Goal: Navigation & Orientation: Find specific page/section

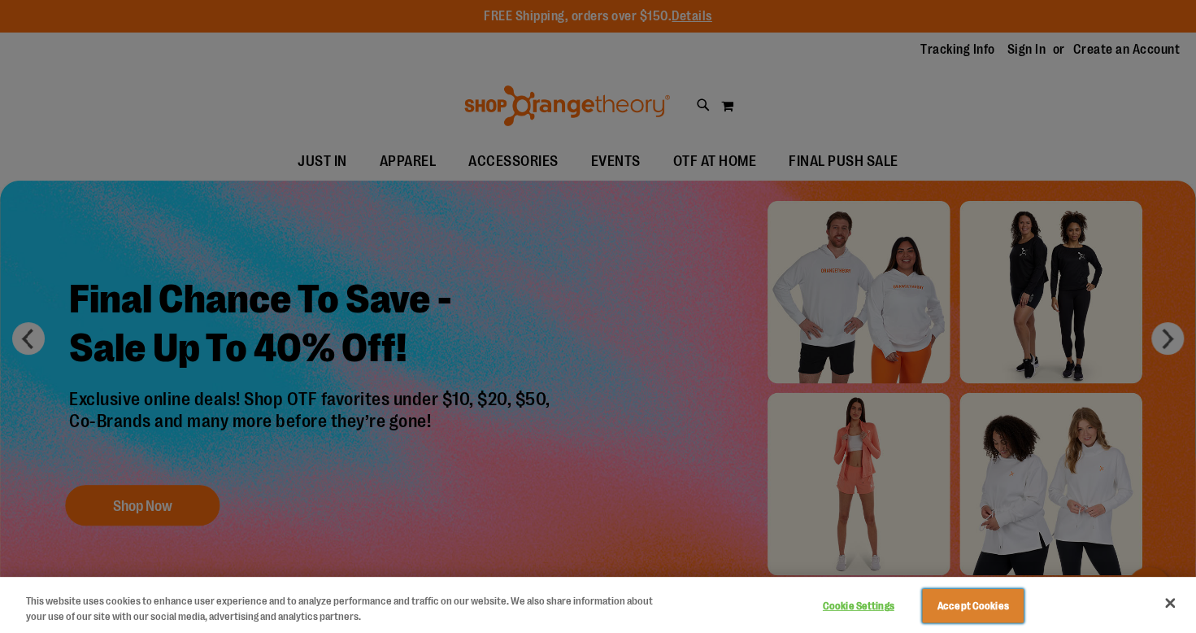
click at [970, 600] on button "Accept Cookies" at bounding box center [973, 606] width 102 height 34
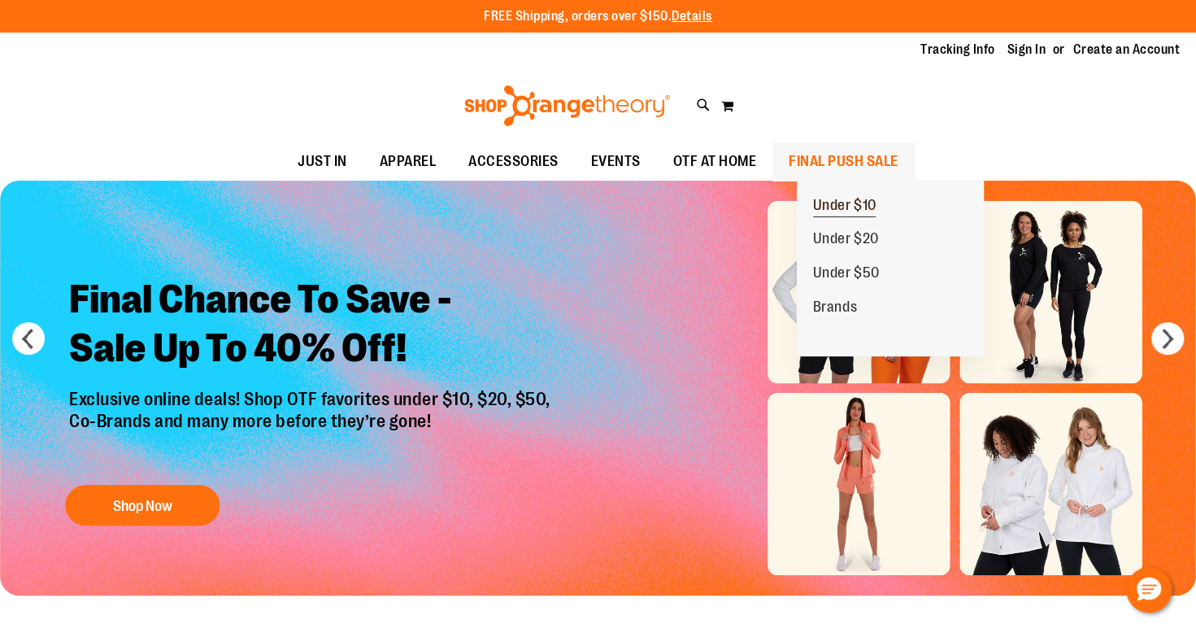
click at [854, 195] on link "Under $10" at bounding box center [845, 206] width 96 height 34
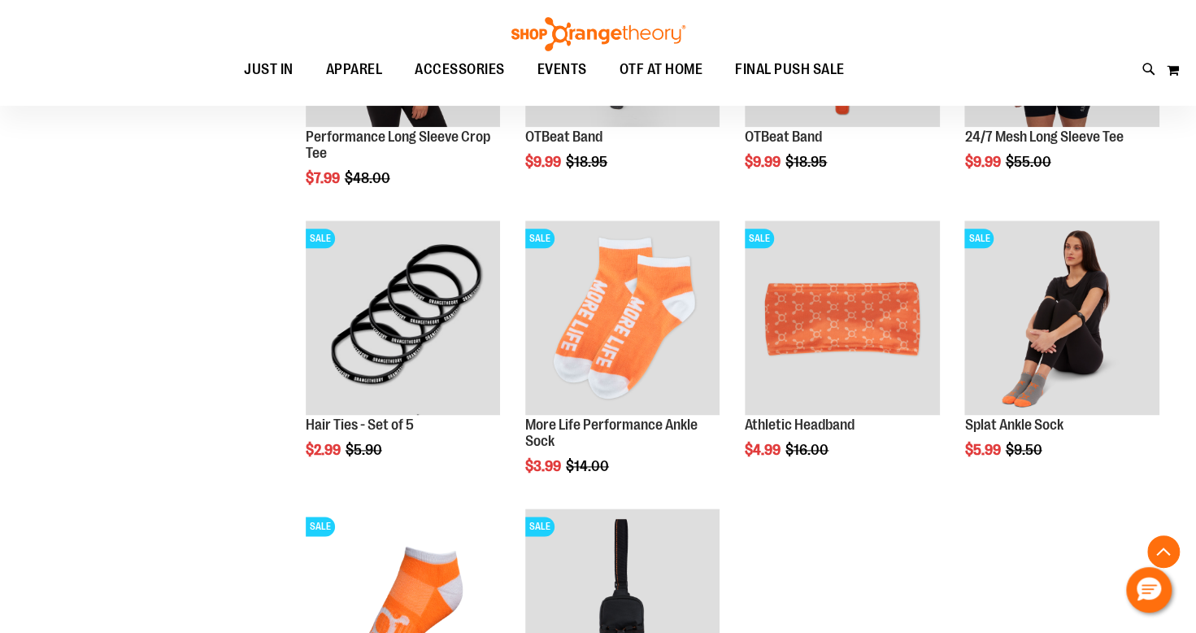
scroll to position [973, 0]
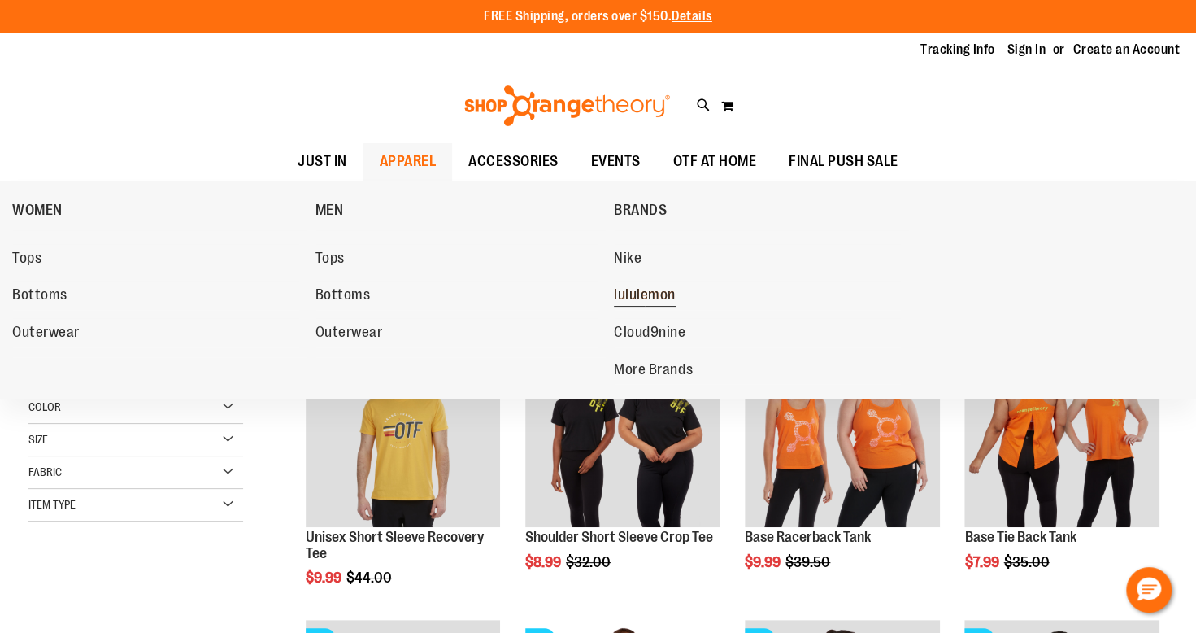
click at [652, 297] on span "lululemon" at bounding box center [645, 296] width 62 height 20
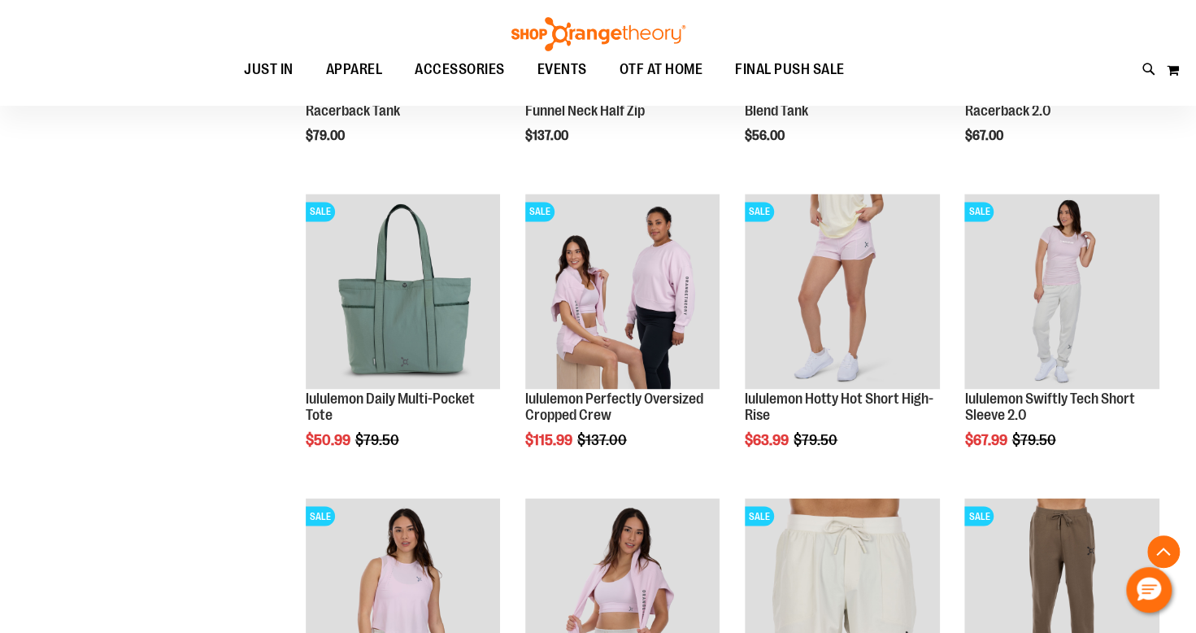
scroll to position [1364, 0]
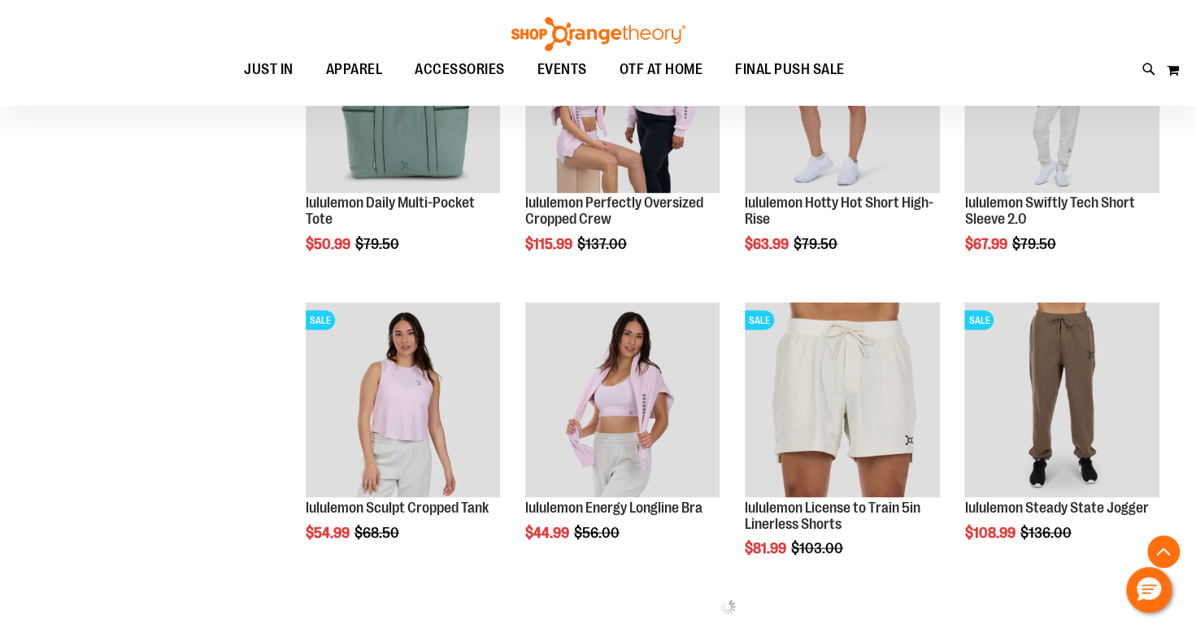
scroll to position [1814, 0]
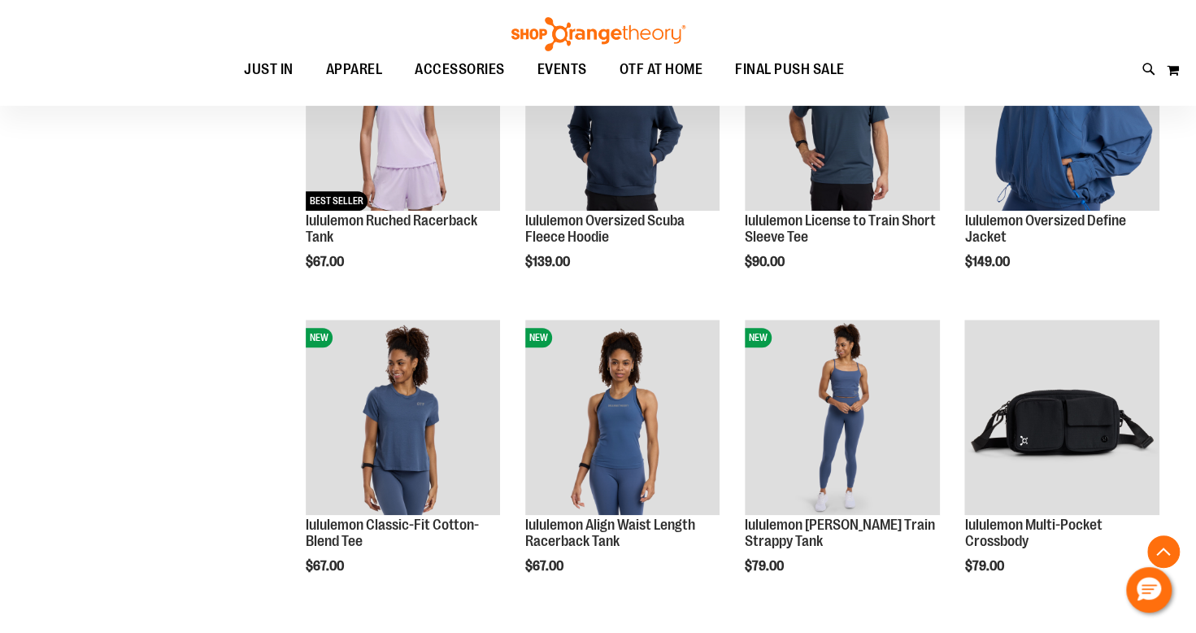
scroll to position [324, 0]
